Goal: Task Accomplishment & Management: Use online tool/utility

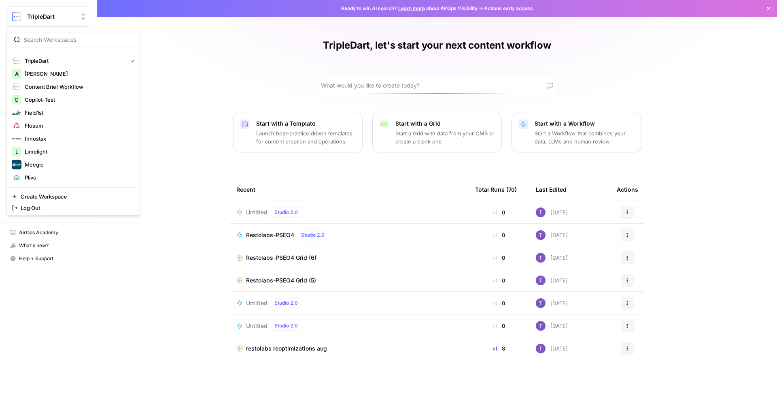
click at [73, 20] on span "TripleDart" at bounding box center [51, 17] width 49 height 8
click at [192, 82] on div "TripleDart, let's start your next content workflow Start with a Template Launch…" at bounding box center [437, 201] width 680 height 402
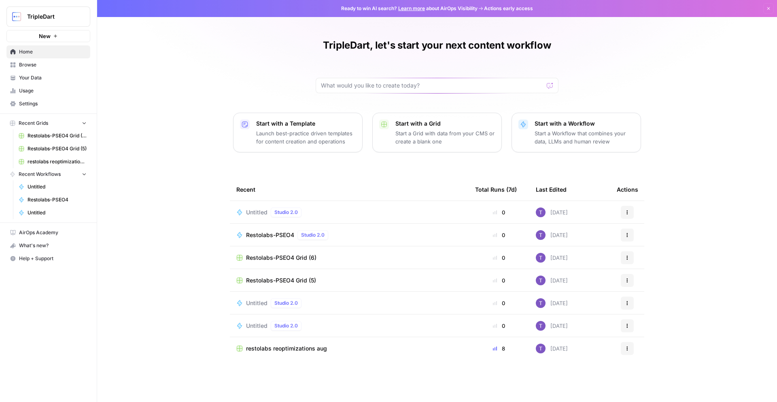
click at [45, 66] on span "Browse" at bounding box center [53, 64] width 68 height 7
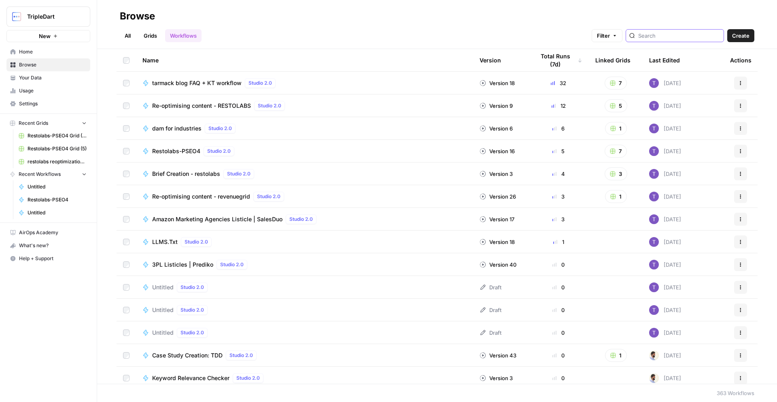
click at [668, 38] on input "search" at bounding box center [679, 36] width 82 height 8
click at [160, 34] on link "Grids" at bounding box center [150, 35] width 23 height 13
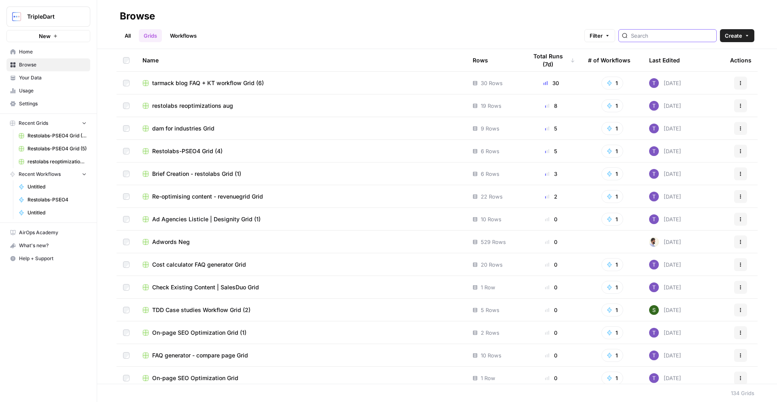
click at [663, 34] on input "search" at bounding box center [672, 36] width 82 height 8
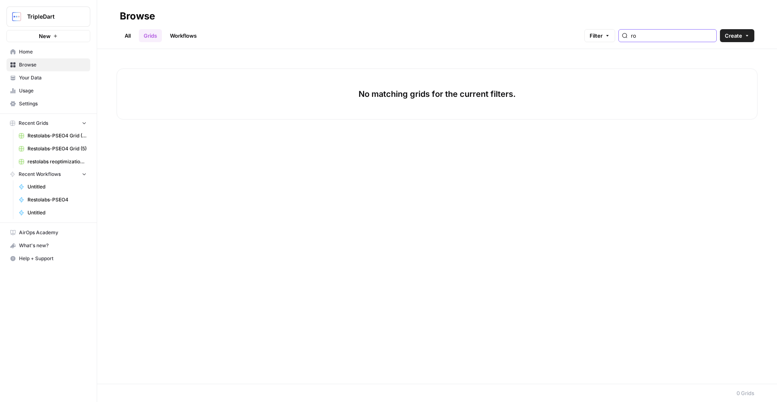
type input "r"
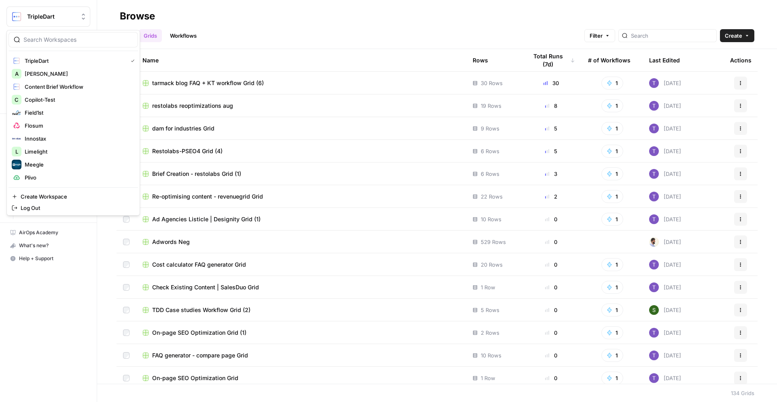
click at [74, 8] on button "TripleDart" at bounding box center [48, 16] width 84 height 20
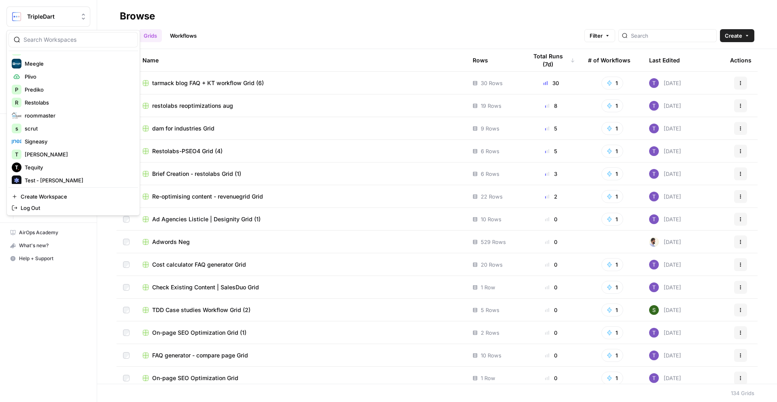
scroll to position [117, 0]
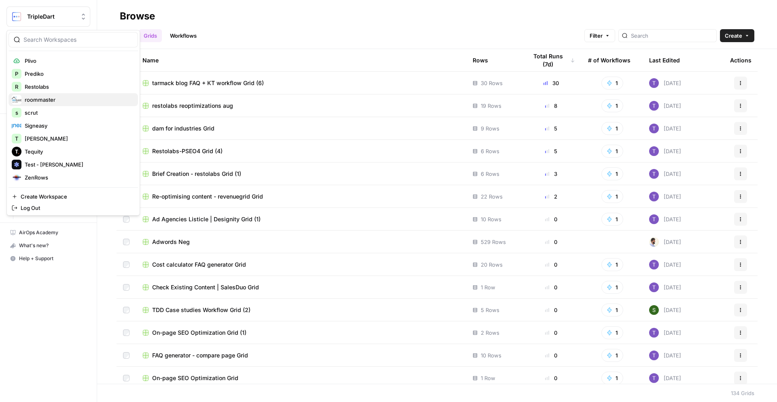
click at [82, 100] on span "roommaster" at bounding box center [78, 100] width 107 height 8
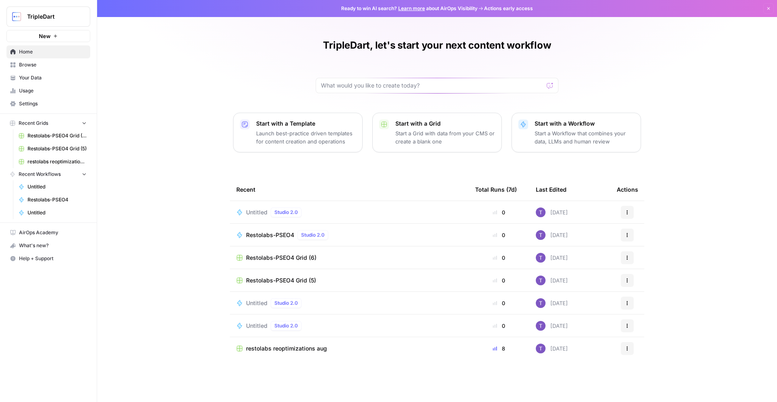
click at [313, 143] on p "Launch best-practice driven templates for content creation and operations" at bounding box center [306, 137] width 100 height 16
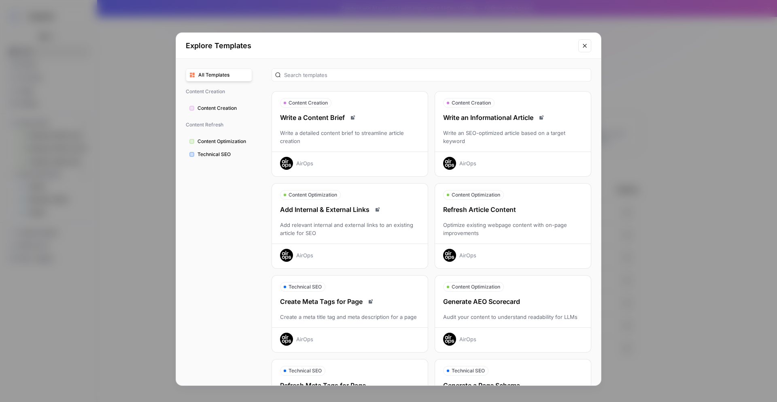
click at [235, 109] on span "Content Creation" at bounding box center [223, 107] width 51 height 7
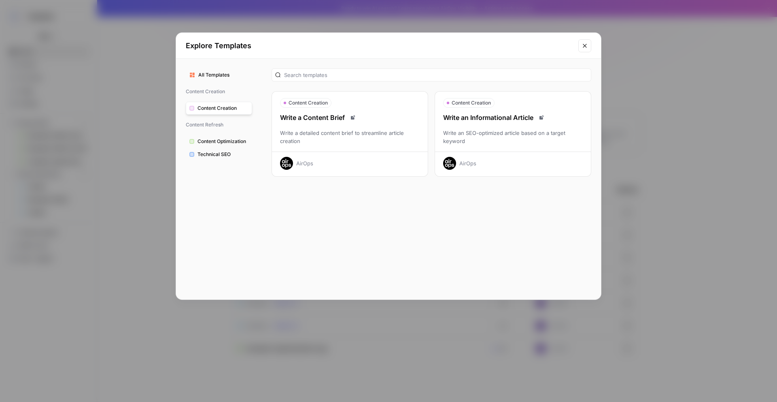
click at [492, 121] on div "Write an Informational Article" at bounding box center [513, 118] width 156 height 10
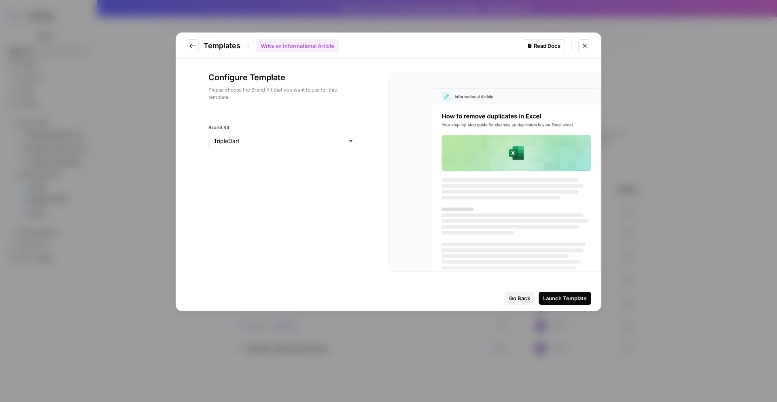
click at [579, 295] on div "Launch Template" at bounding box center [565, 298] width 44 height 8
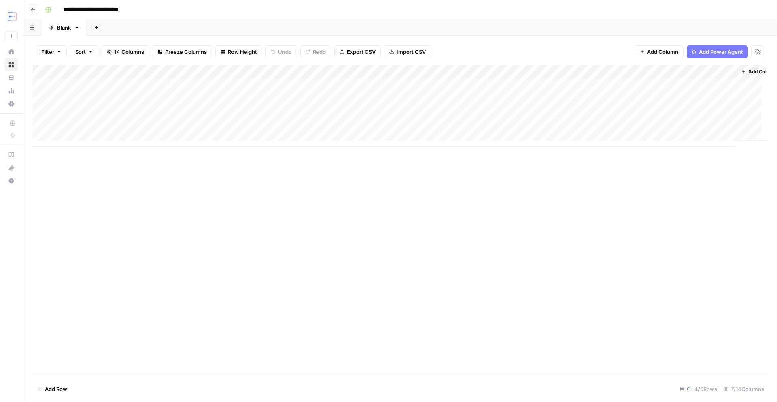
click at [470, 73] on div "Add Column" at bounding box center [400, 106] width 735 height 82
click at [360, 72] on div "Add Column" at bounding box center [400, 106] width 735 height 82
click at [356, 72] on div "Add Column" at bounding box center [400, 106] width 735 height 82
click at [281, 72] on div "Add Column" at bounding box center [400, 106] width 735 height 82
click at [159, 77] on div "Add Column" at bounding box center [400, 106] width 735 height 82
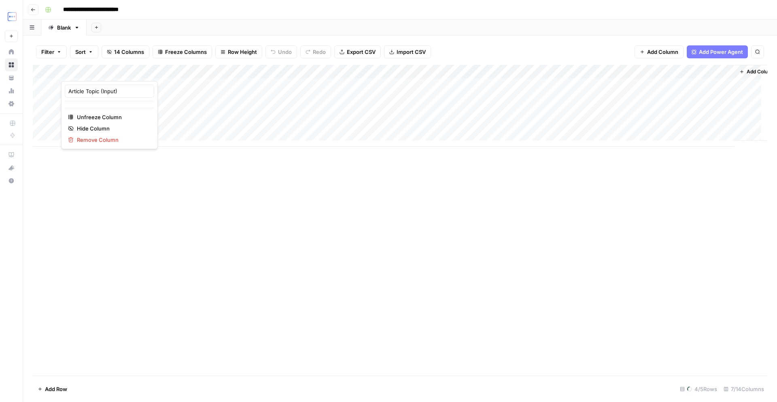
click at [159, 73] on div at bounding box center [114, 73] width 106 height 16
click at [187, 183] on div "Add Column" at bounding box center [400, 220] width 735 height 310
click at [540, 70] on div "Add Column" at bounding box center [400, 106] width 735 height 82
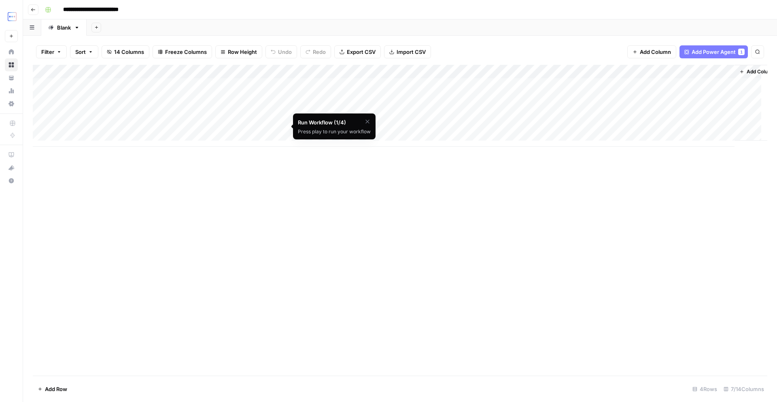
click at [560, 86] on div "Add Column" at bounding box center [400, 106] width 735 height 82
click at [538, 85] on div "Add Column" at bounding box center [400, 106] width 735 height 82
click at [296, 73] on div "Add Column" at bounding box center [400, 106] width 735 height 82
click at [299, 70] on div "Add Column" at bounding box center [400, 106] width 735 height 82
click at [370, 70] on div "Add Column" at bounding box center [400, 106] width 735 height 82
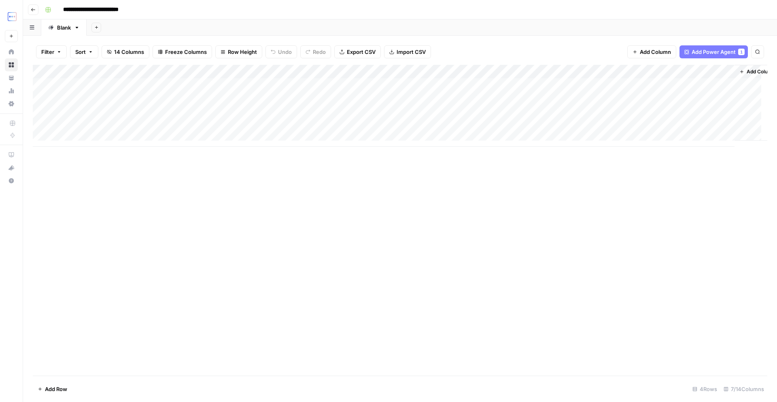
click at [356, 71] on div "Add Column" at bounding box center [400, 106] width 735 height 82
click at [353, 72] on div "Add Column" at bounding box center [400, 106] width 735 height 82
drag, startPoint x: 324, startPoint y: 253, endPoint x: 325, endPoint y: 245, distance: 8.1
click at [324, 253] on div "Add Column" at bounding box center [400, 220] width 735 height 310
click at [354, 72] on div "Add Column" at bounding box center [400, 106] width 735 height 82
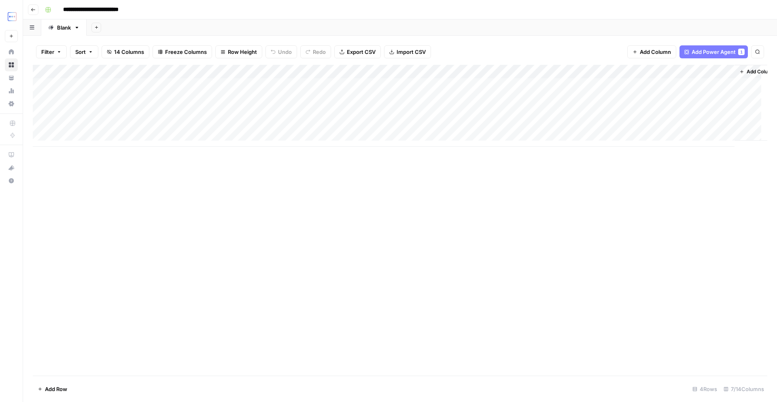
click at [354, 72] on div "Add Column" at bounding box center [400, 106] width 735 height 82
click at [355, 71] on div "Add Column" at bounding box center [400, 106] width 735 height 82
click at [274, 73] on div "Add Column" at bounding box center [400, 106] width 735 height 82
click at [284, 72] on div "Add Column" at bounding box center [400, 106] width 735 height 82
click at [354, 72] on div "Add Column" at bounding box center [400, 106] width 735 height 82
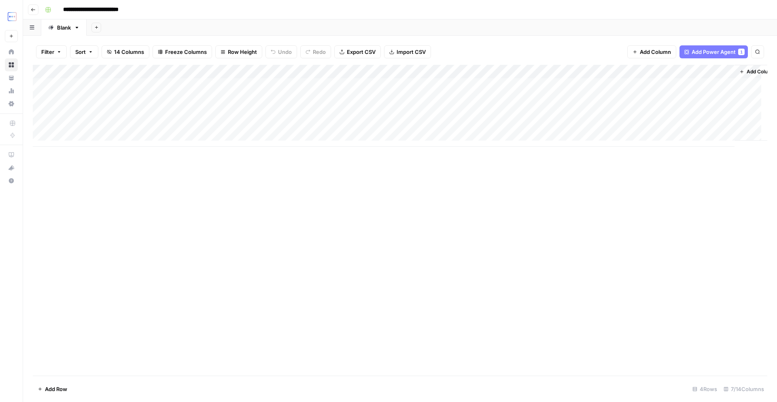
click at [466, 72] on div "Add Column" at bounding box center [400, 106] width 735 height 82
click at [458, 72] on div "Add Column" at bounding box center [400, 106] width 735 height 82
click at [540, 73] on div "Add Column" at bounding box center [400, 106] width 735 height 82
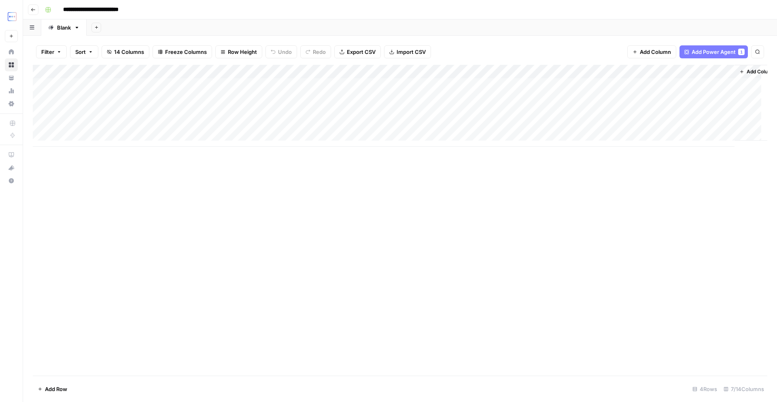
click at [652, 72] on div "Add Column" at bounding box center [400, 106] width 735 height 82
drag, startPoint x: 652, startPoint y: 72, endPoint x: 645, endPoint y: 72, distance: 6.9
click at [652, 72] on div "Add Column" at bounding box center [400, 106] width 735 height 82
click at [644, 71] on div "Add Column" at bounding box center [400, 106] width 735 height 82
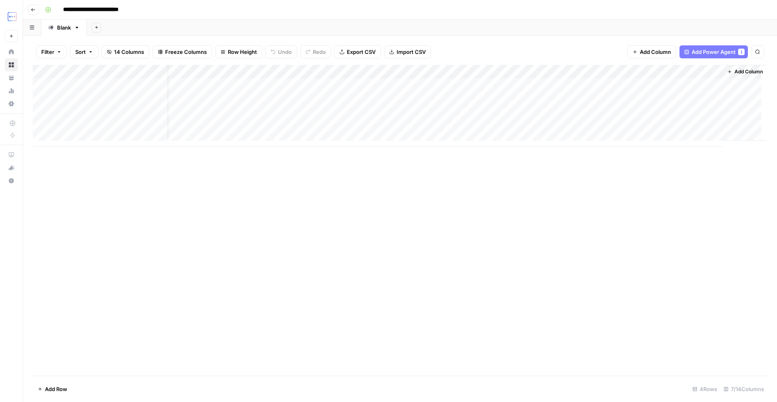
click at [708, 70] on div "Add Column" at bounding box center [400, 106] width 735 height 82
click at [539, 72] on div "Add Column" at bounding box center [400, 106] width 735 height 82
click at [34, 9] on icon "button" at bounding box center [33, 9] width 5 height 5
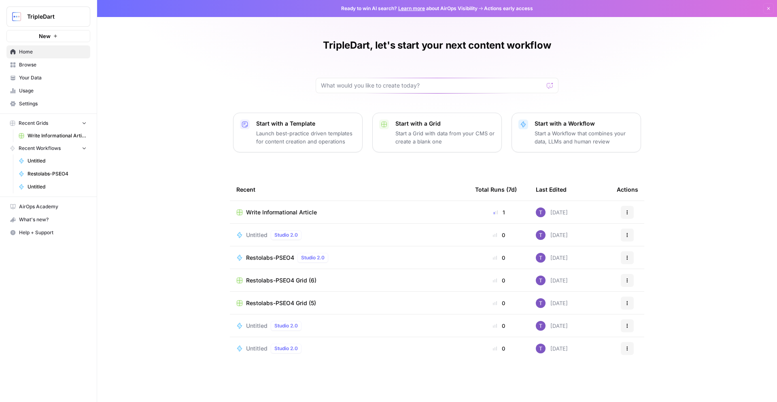
click at [30, 64] on span "Browse" at bounding box center [53, 64] width 68 height 7
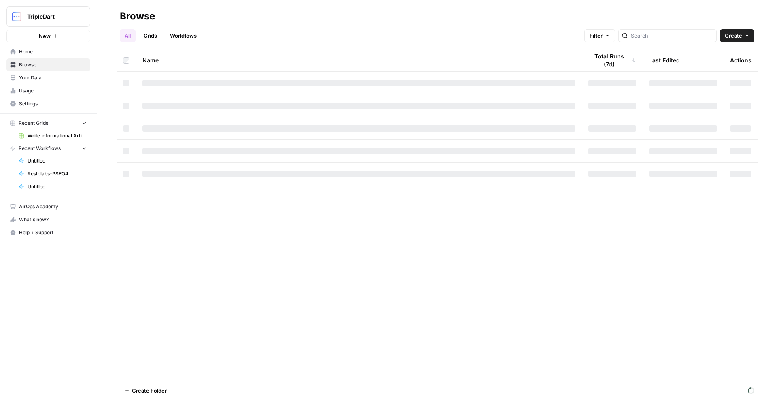
click at [187, 40] on link "Workflows" at bounding box center [183, 35] width 36 height 13
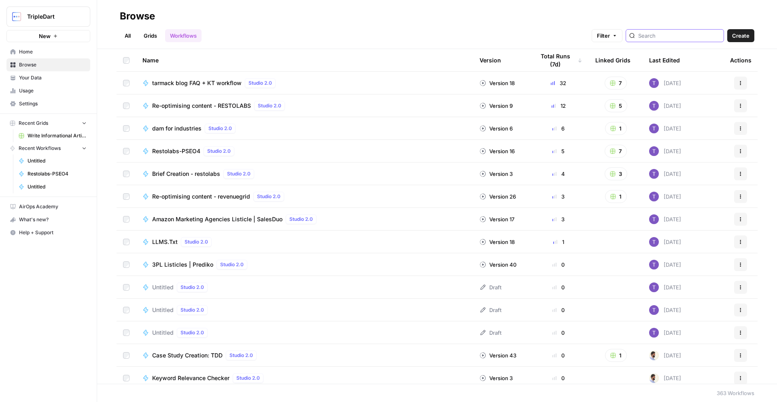
click at [663, 38] on input "search" at bounding box center [679, 36] width 82 height 8
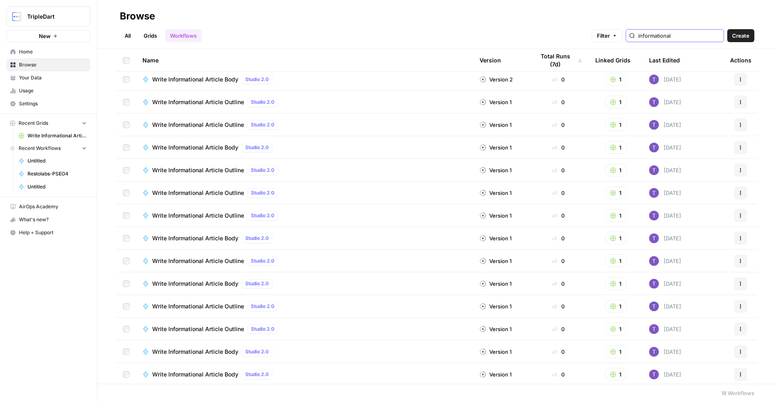
scroll to position [96, 0]
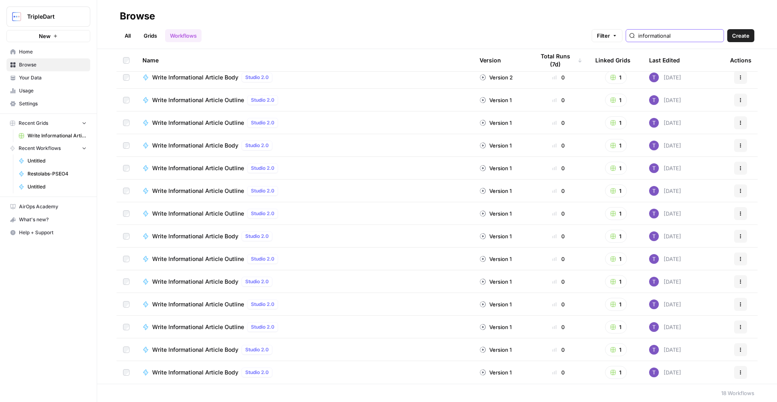
type input "informational"
click at [216, 381] on td "Write Informational Article Body Studio 2.0" at bounding box center [304, 372] width 337 height 23
click at [216, 379] on td "Write Informational Article Body Studio 2.0" at bounding box center [304, 372] width 337 height 23
click at [216, 376] on div "Write Informational Article Body Studio 2.0" at bounding box center [213, 372] width 123 height 10
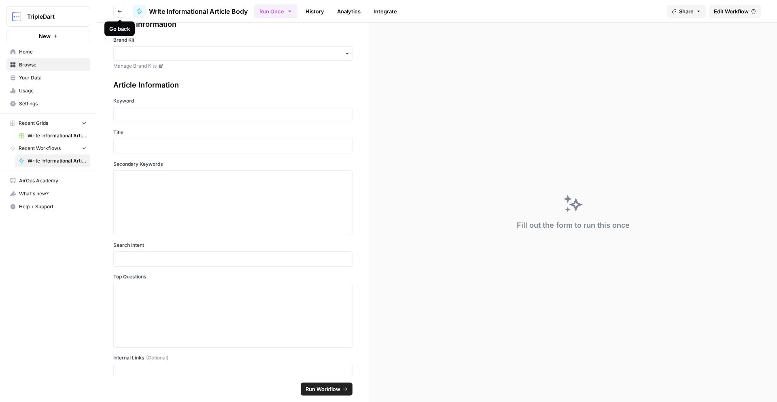
scroll to position [74, 0]
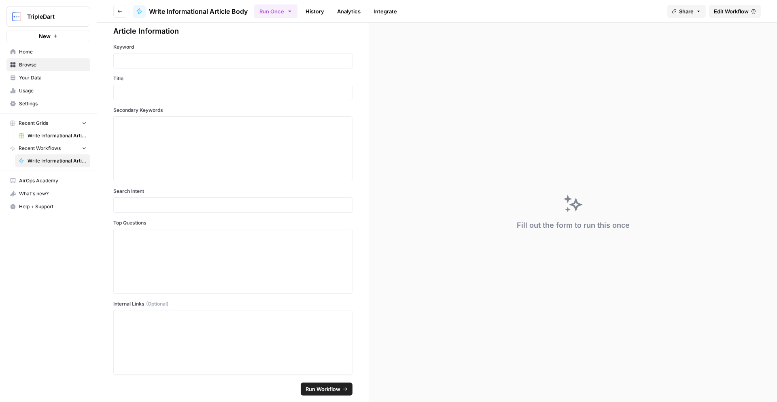
click at [122, 13] on button "Go back" at bounding box center [119, 11] width 13 height 13
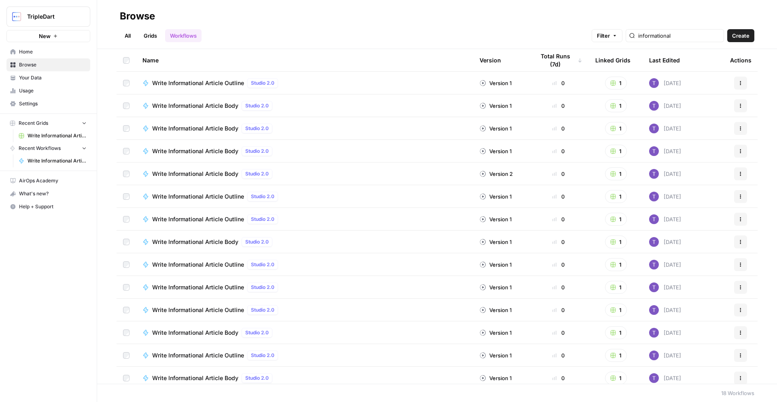
click at [211, 82] on span "Write Informational Article Outline" at bounding box center [198, 83] width 92 height 8
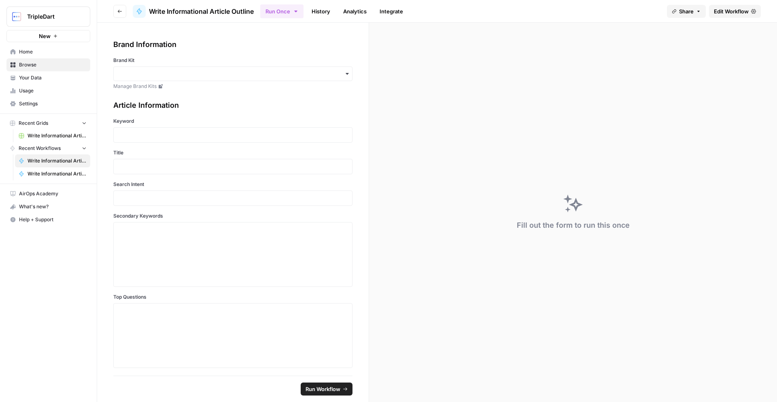
scroll to position [164, 0]
click at [719, 13] on span "Edit Workflow" at bounding box center [731, 11] width 35 height 8
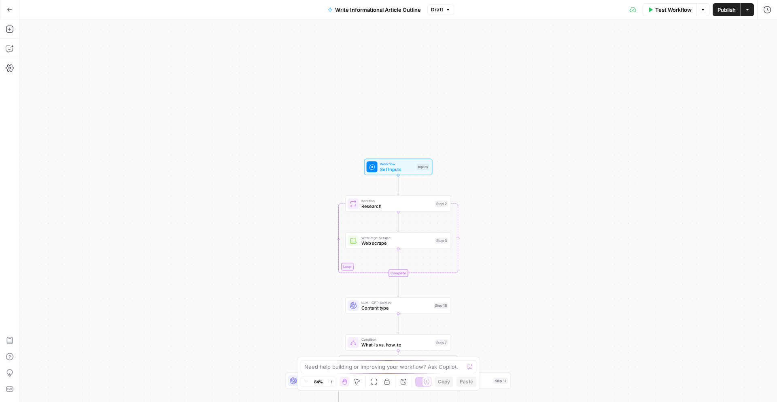
click at [10, 7] on icon "button" at bounding box center [10, 10] width 6 height 6
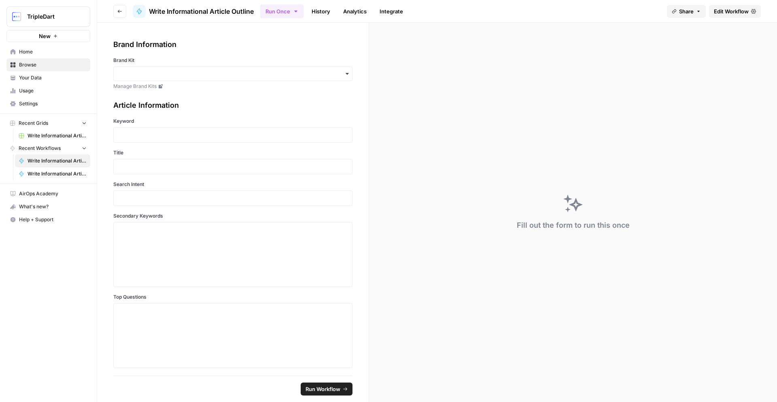
click at [119, 11] on icon "button" at bounding box center [119, 11] width 5 height 5
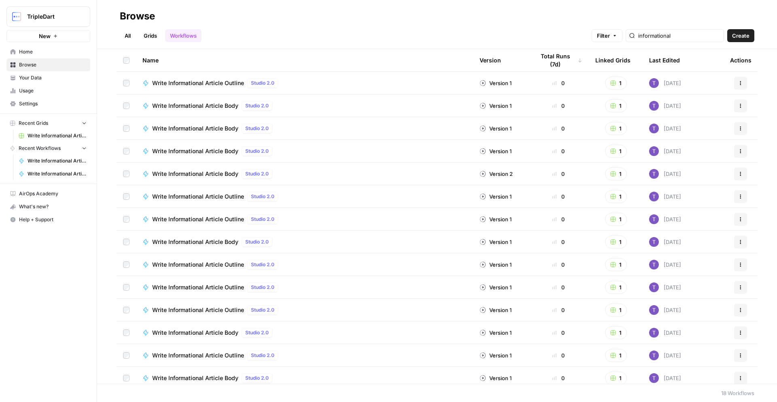
click at [204, 260] on span "Write Informational Article Outline" at bounding box center [198, 264] width 92 height 8
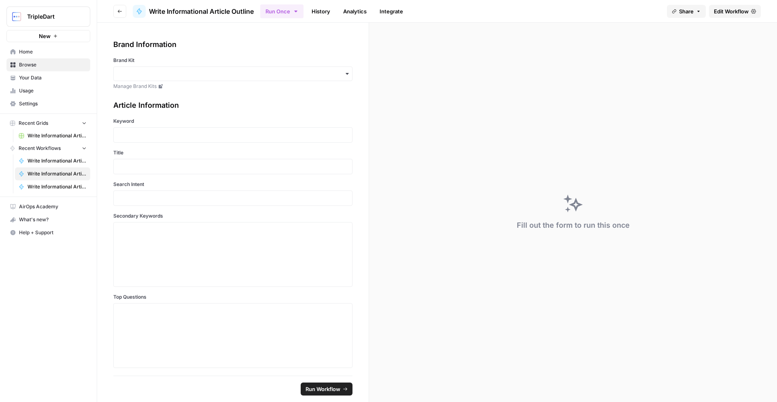
click at [720, 11] on span "Edit Workflow" at bounding box center [731, 11] width 35 height 8
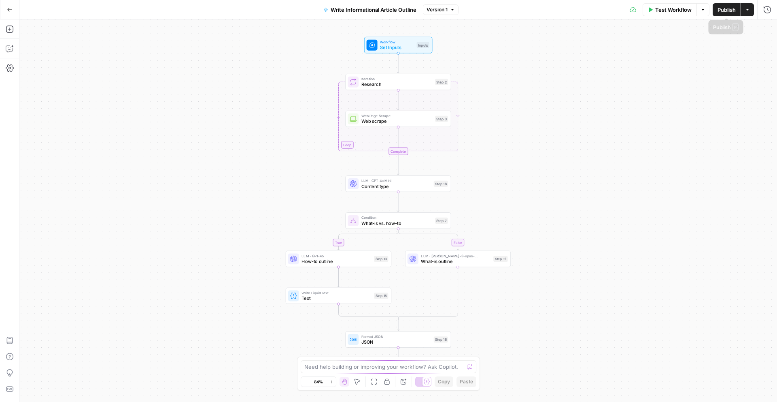
click at [726, 13] on span "Publish" at bounding box center [727, 10] width 18 height 8
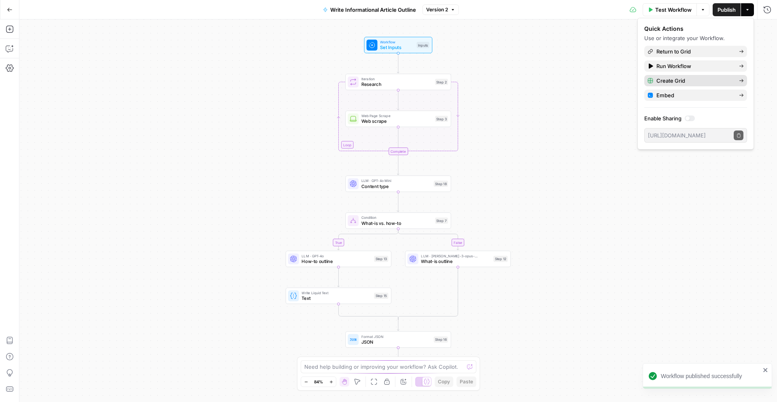
click at [670, 77] on span "Create Grid" at bounding box center [695, 81] width 76 height 8
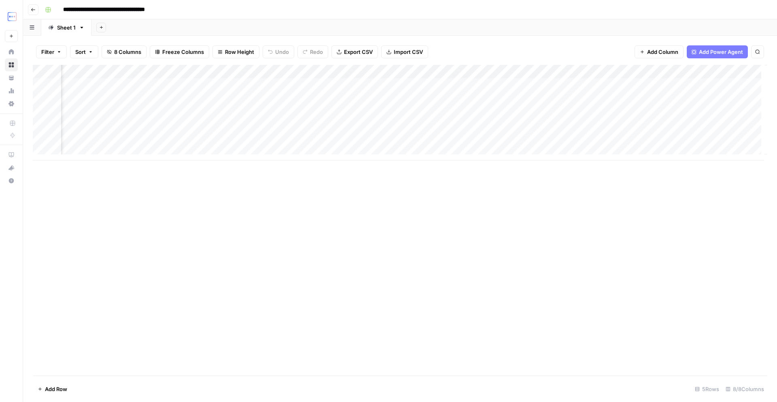
scroll to position [0, 284]
click at [699, 71] on div "Add Column" at bounding box center [400, 113] width 735 height 96
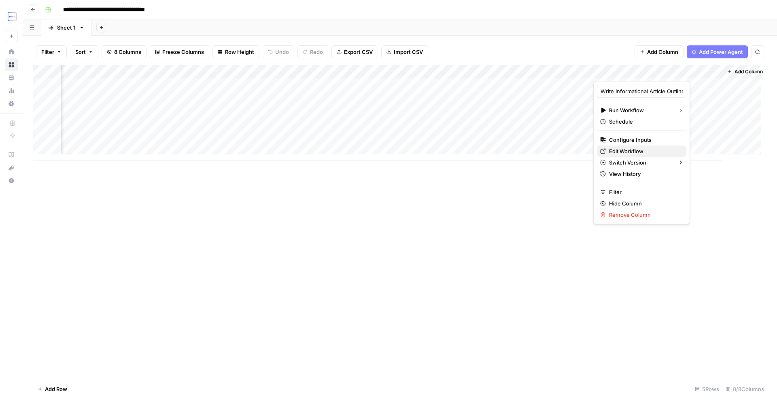
click at [636, 149] on span "Edit Workflow" at bounding box center [644, 151] width 71 height 8
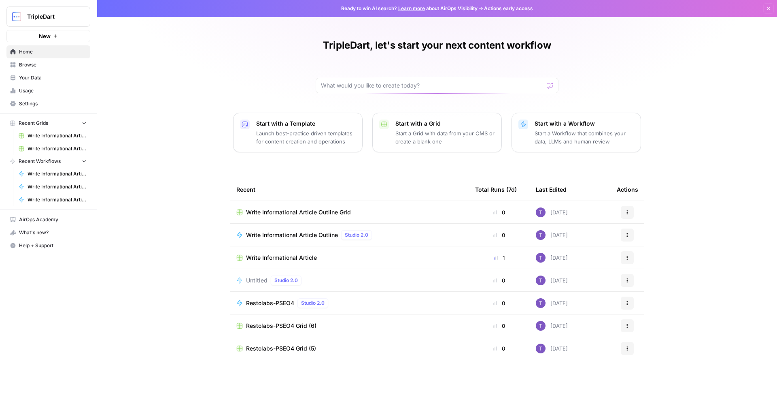
click at [57, 21] on button "TripleDart" at bounding box center [48, 16] width 84 height 20
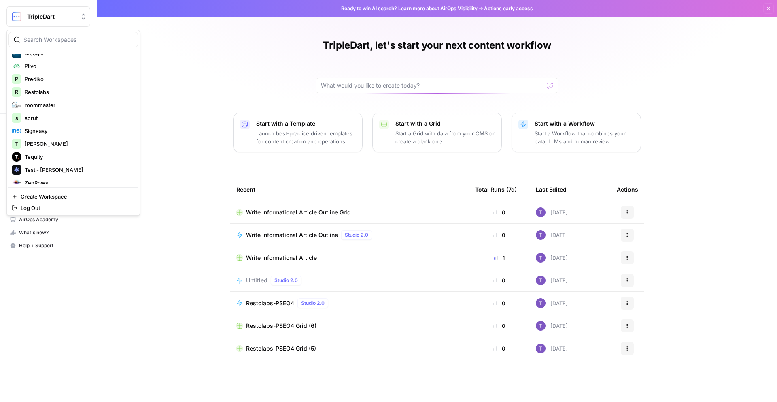
scroll to position [117, 0]
click at [47, 102] on span "roommaster" at bounding box center [78, 100] width 107 height 8
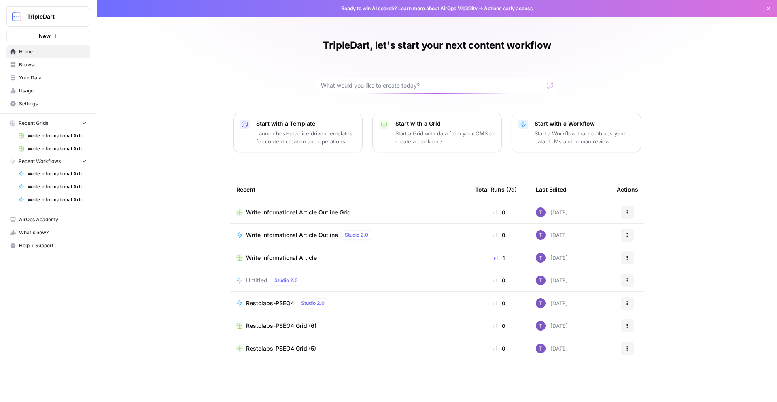
click at [53, 66] on span "Browse" at bounding box center [53, 64] width 68 height 7
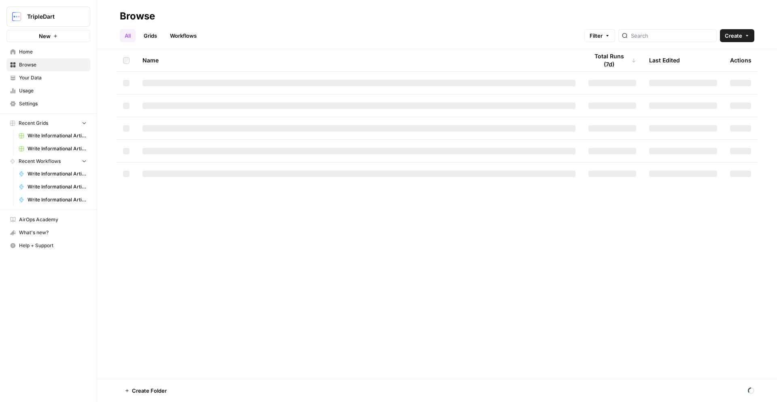
click at [181, 37] on link "Workflows" at bounding box center [183, 35] width 36 height 13
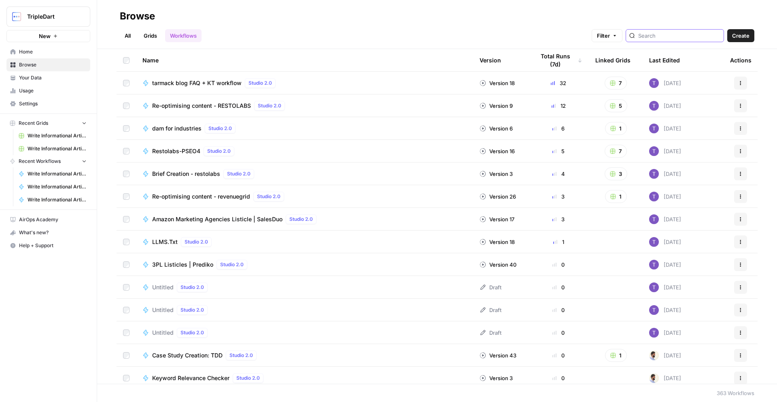
click at [691, 38] on input "search" at bounding box center [679, 36] width 82 height 8
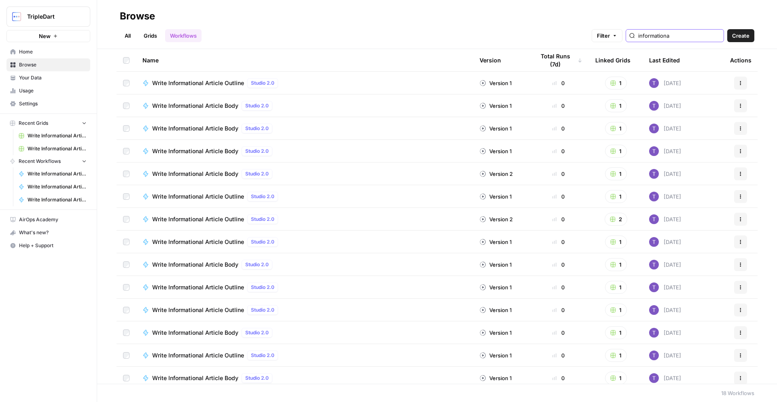
type input "informational"
click at [314, 13] on h2 "Browse" at bounding box center [437, 16] width 635 height 13
click at [197, 174] on span "Write Informational Article Body" at bounding box center [195, 174] width 86 height 8
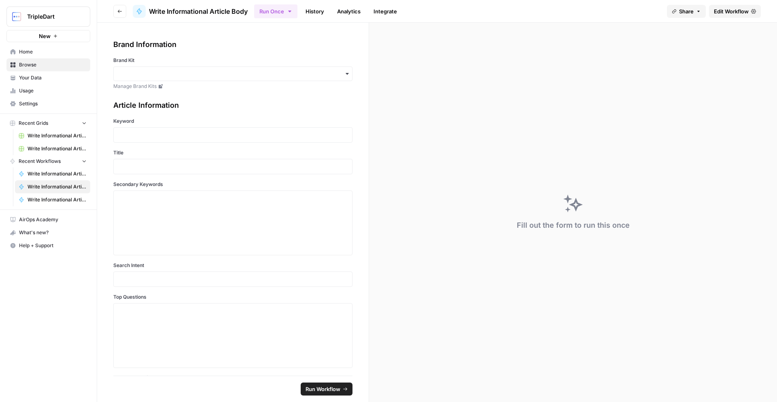
click at [715, 11] on span "Edit Workflow" at bounding box center [731, 11] width 35 height 8
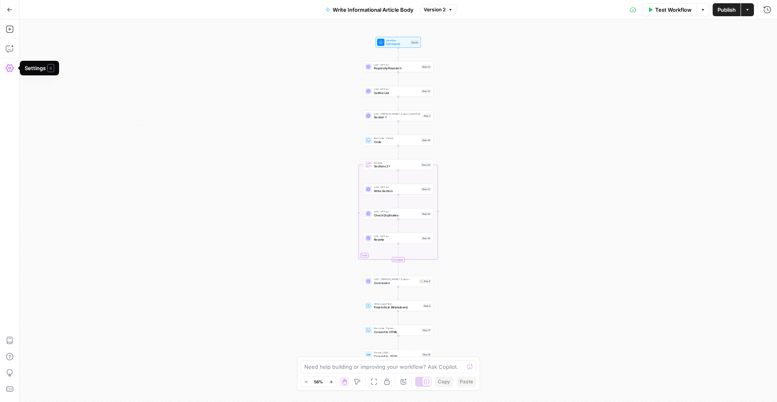
click at [11, 69] on icon "button" at bounding box center [10, 68] width 8 height 8
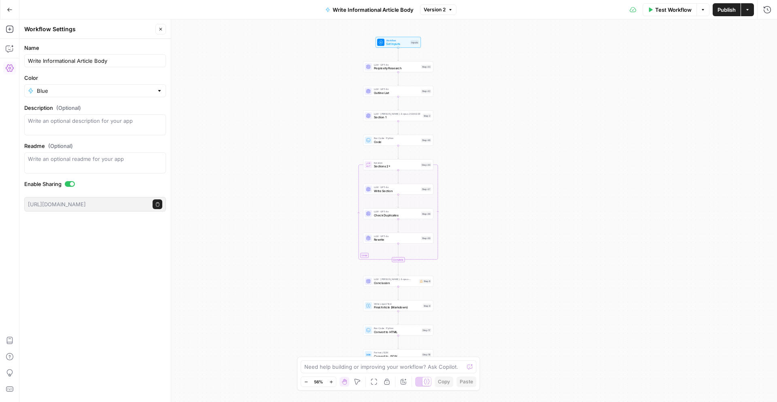
click at [230, 85] on div "Workflow Set Inputs Inputs LLM · GPT-4o Perplexity Research Step 43 LLM · GPT-4…" at bounding box center [398, 210] width 758 height 382
click at [545, 136] on div "Workflow Set Inputs Inputs LLM · GPT-4o Perplexity Research Step 43 LLM · GPT-4…" at bounding box center [398, 210] width 758 height 382
click at [160, 30] on icon "button" at bounding box center [160, 29] width 5 height 5
click at [705, 13] on button "Options" at bounding box center [703, 9] width 13 height 13
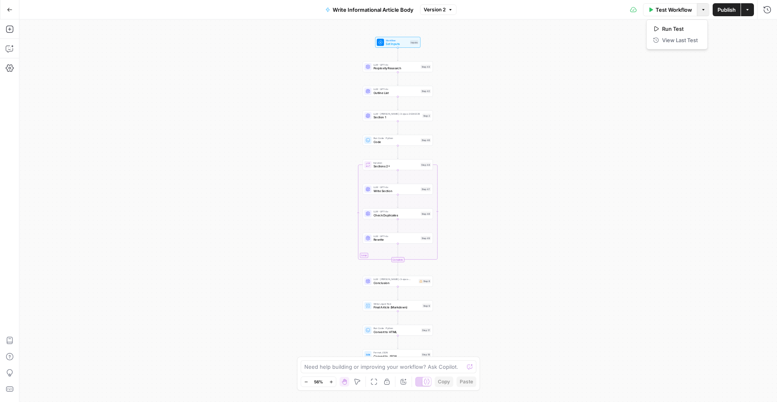
click at [627, 60] on div "Workflow Set Inputs Inputs LLM · GPT-4o Perplexity Research Step 43 LLM · GPT-4…" at bounding box center [398, 210] width 758 height 382
click at [750, 12] on button "Actions" at bounding box center [747, 9] width 13 height 13
click at [594, 162] on div "Workflow Set Inputs Inputs LLM · GPT-4o Perplexity Research Step 43 LLM · GPT-4…" at bounding box center [398, 210] width 758 height 382
click at [389, 70] on div "LLM · GPT-4o Perplexity Research Step 43 Copy step Delete step Add Note Test" at bounding box center [398, 66] width 70 height 11
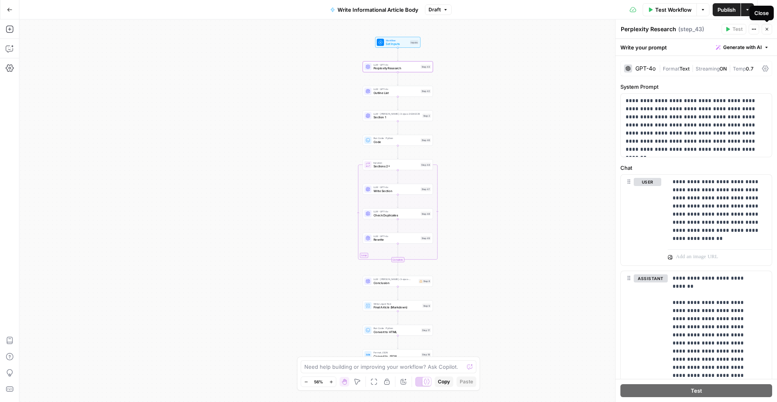
click at [767, 28] on icon "button" at bounding box center [767, 29] width 5 height 5
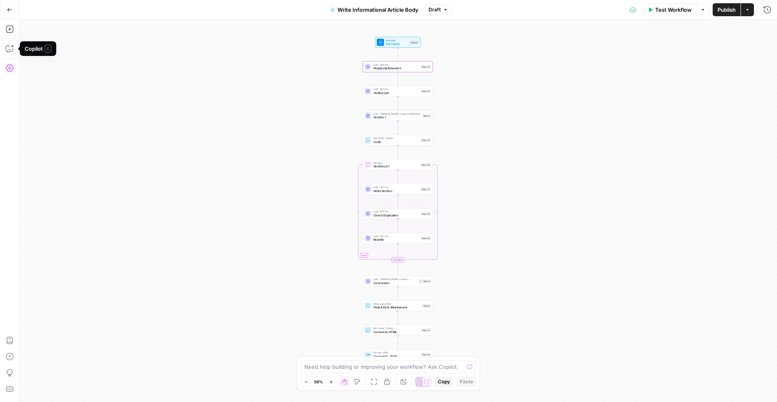
click at [6, 64] on icon "button" at bounding box center [10, 68] width 8 height 8
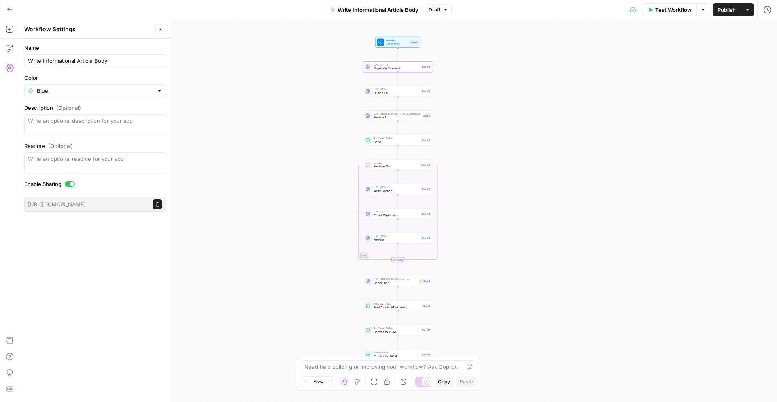
click at [159, 30] on icon "button" at bounding box center [160, 29] width 5 height 5
click at [703, 9] on icon "button" at bounding box center [703, 9] width 5 height 5
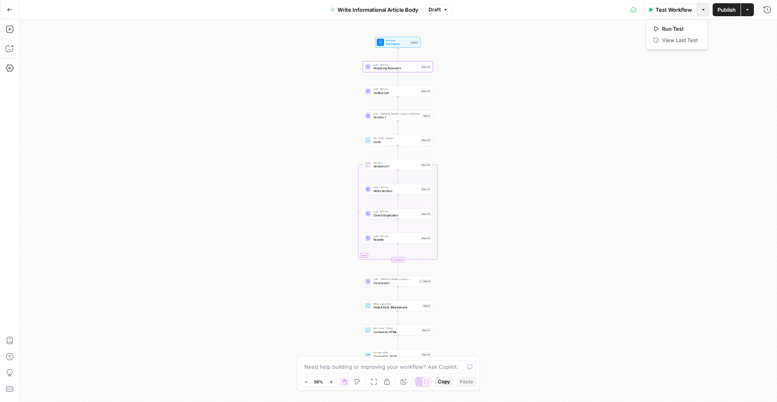
click at [630, 8] on icon at bounding box center [633, 9] width 6 height 6
click at [751, 13] on button "Actions" at bounding box center [747, 9] width 13 height 13
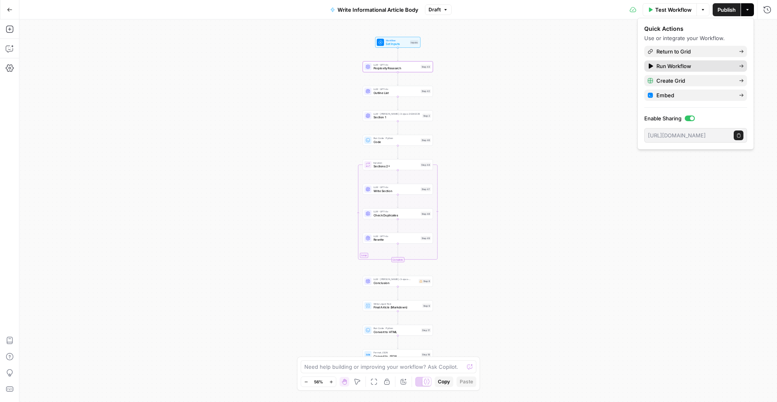
click at [706, 65] on span "Run Workflow" at bounding box center [695, 66] width 76 height 8
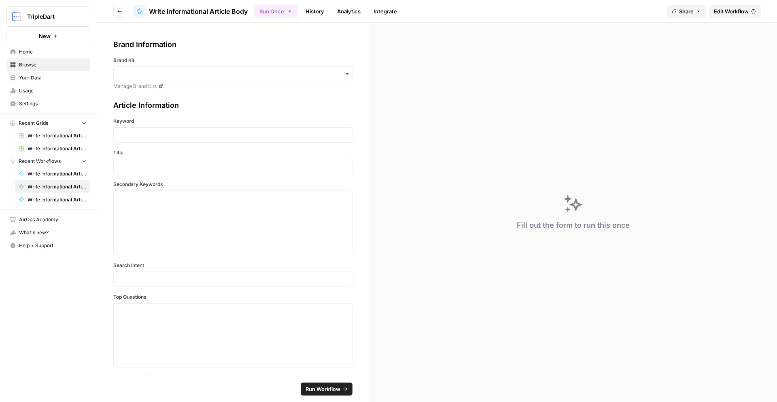
click at [723, 10] on span "Edit Workflow" at bounding box center [731, 11] width 35 height 8
